Goal: Find specific page/section: Find specific page/section

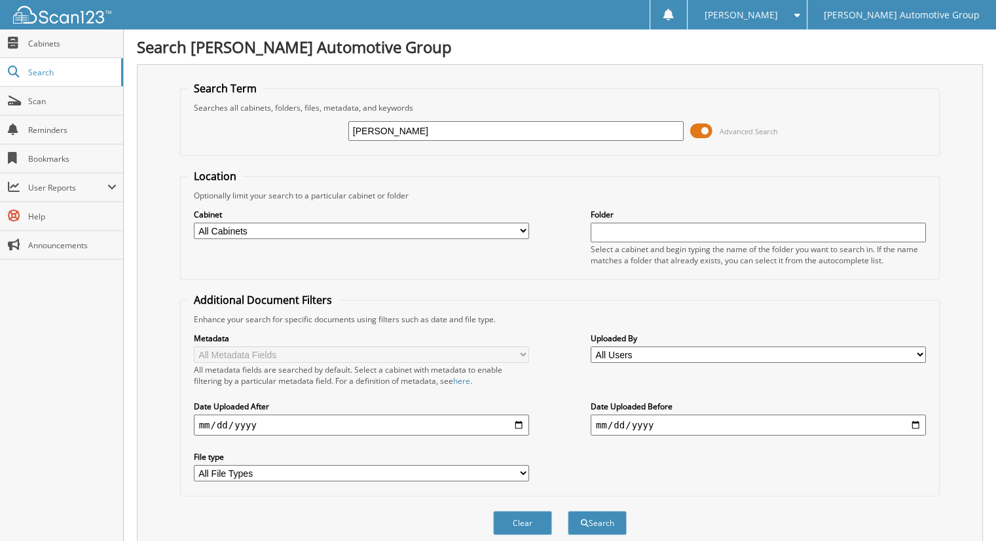
type input "[PERSON_NAME]"
click at [568, 511] on button "Search" at bounding box center [597, 523] width 59 height 24
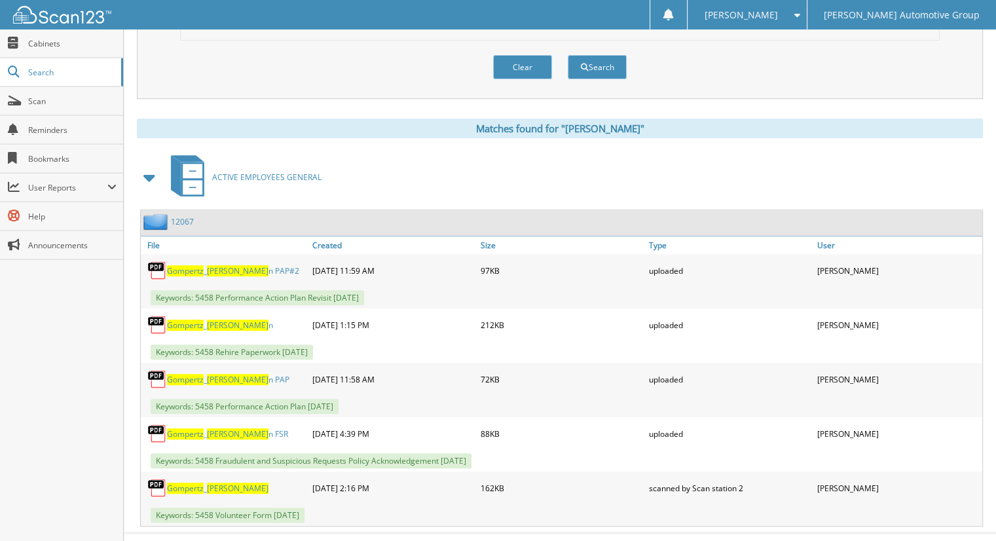
scroll to position [464, 0]
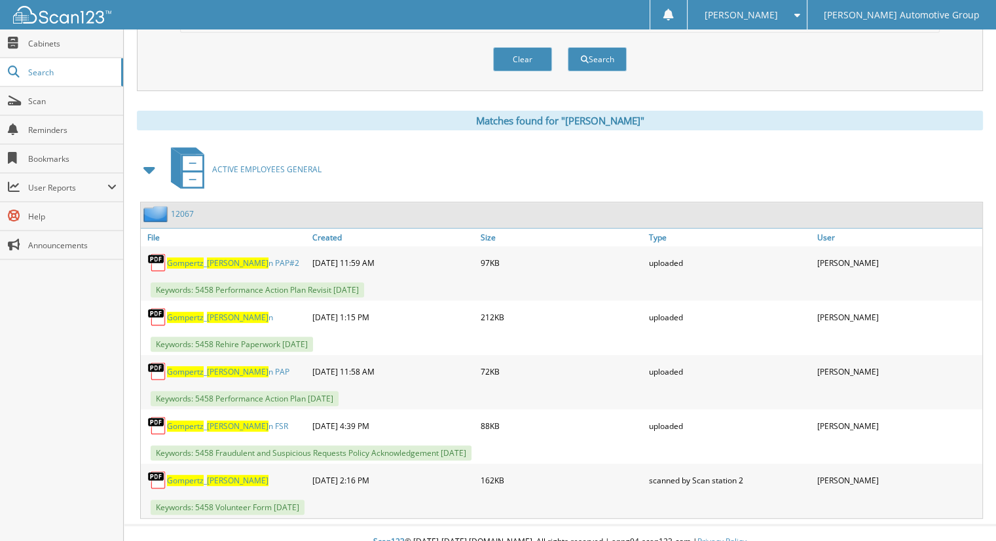
click at [178, 206] on div "12067" at bounding box center [167, 214] width 53 height 16
click at [185, 208] on link "12067" at bounding box center [182, 213] width 23 height 11
